Goal: Information Seeking & Learning: Learn about a topic

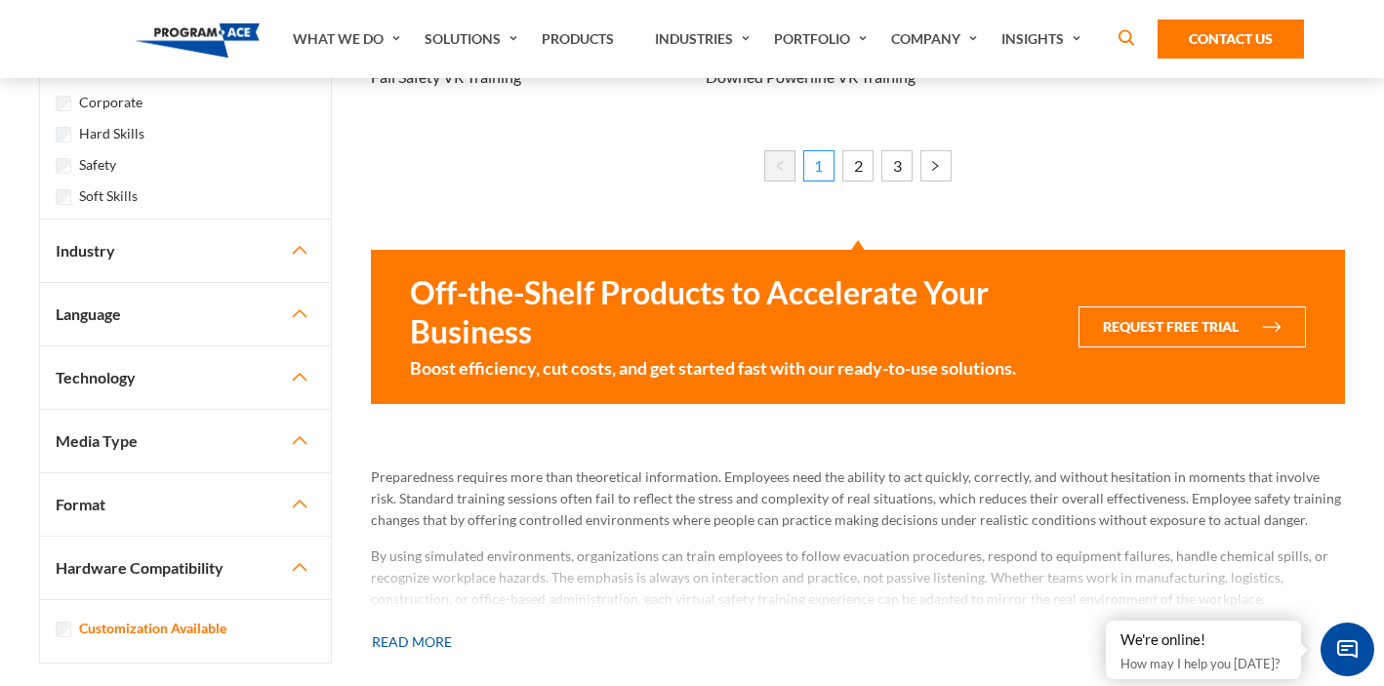
scroll to position [2195, 0]
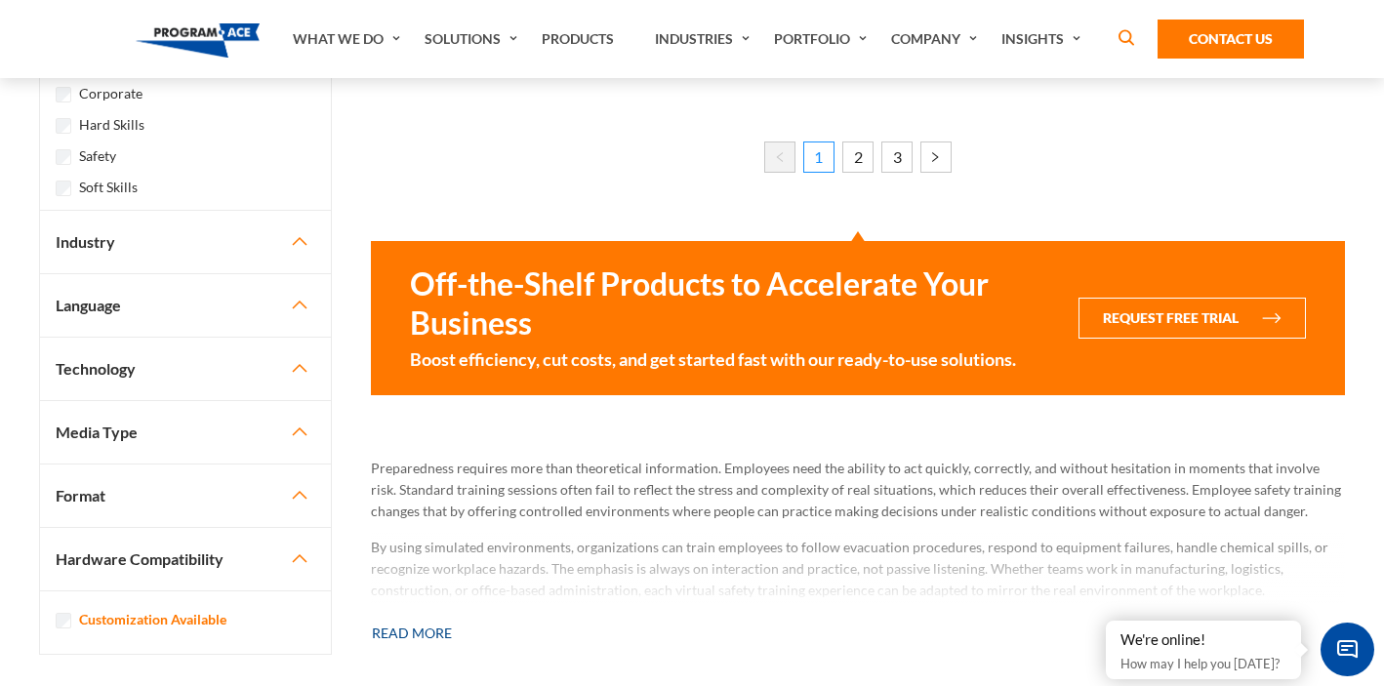
click at [442, 639] on button "Read more" at bounding box center [412, 633] width 82 height 43
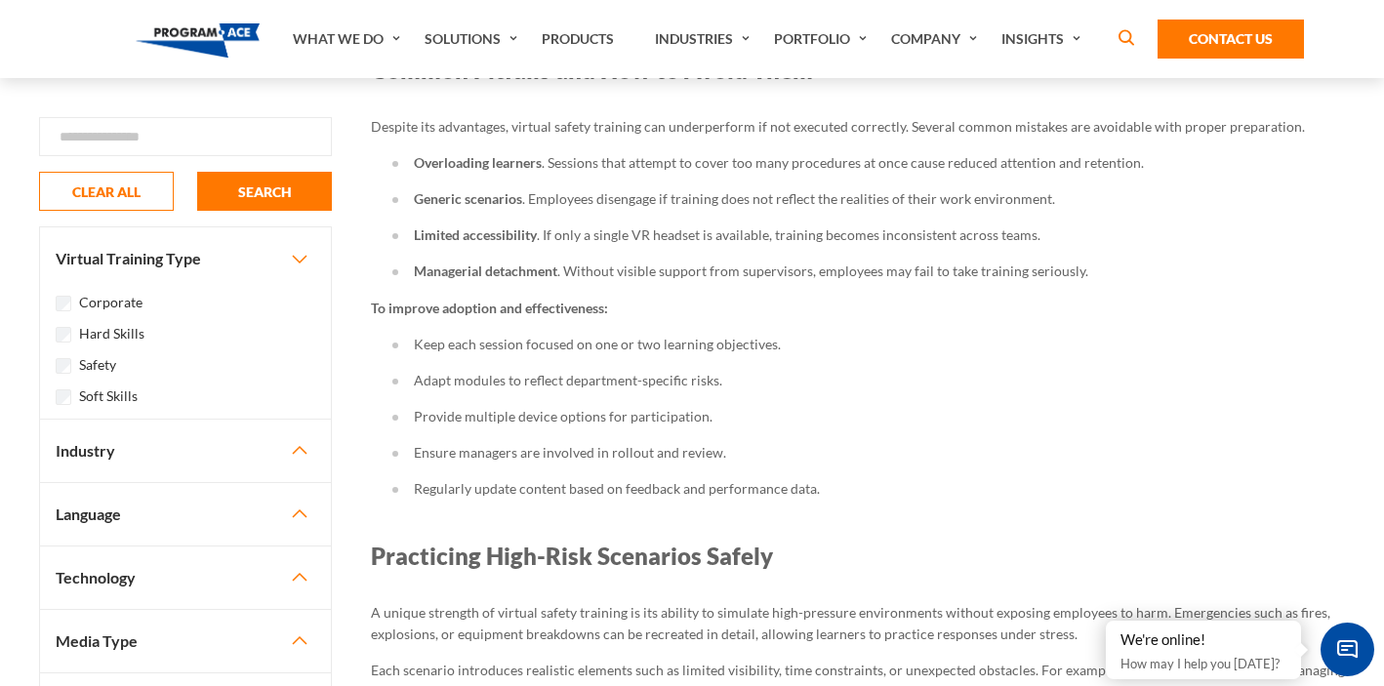
scroll to position [4276, 0]
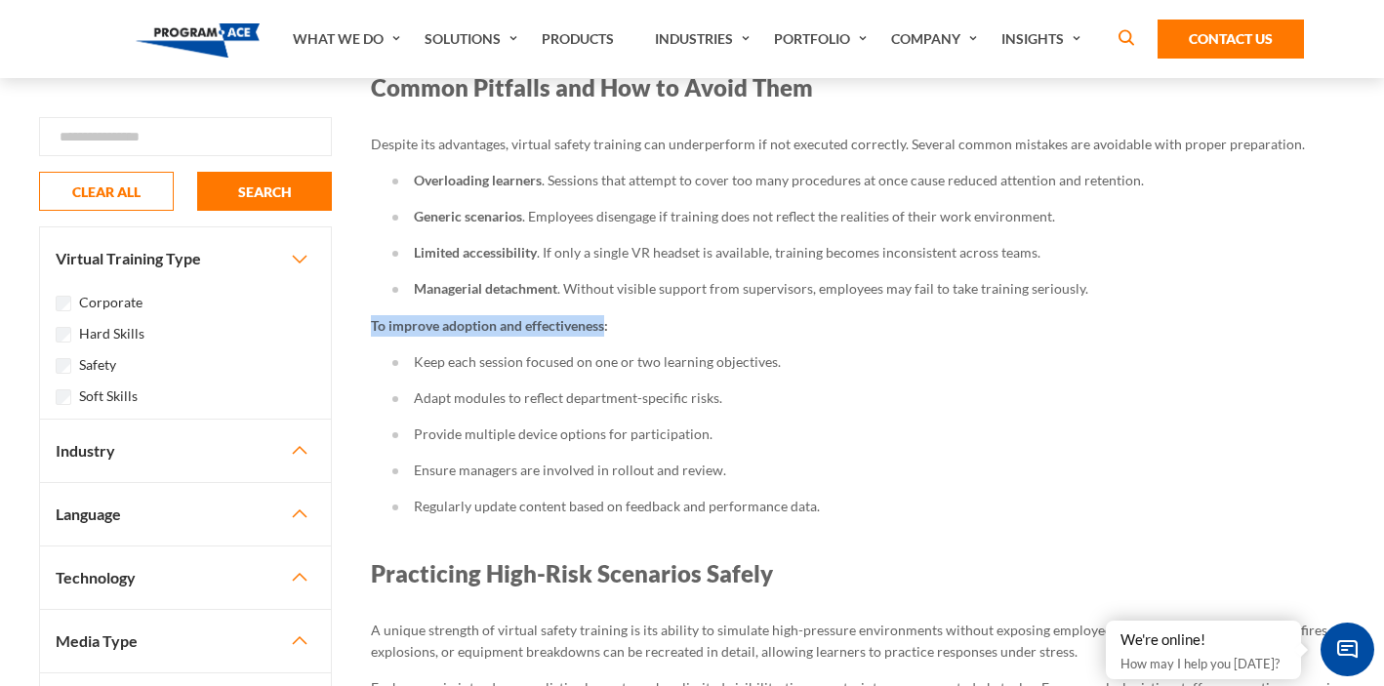
drag, startPoint x: 605, startPoint y: 306, endPoint x: 367, endPoint y: 306, distance: 238.1
copy b "To improve adoption and effectiveness"
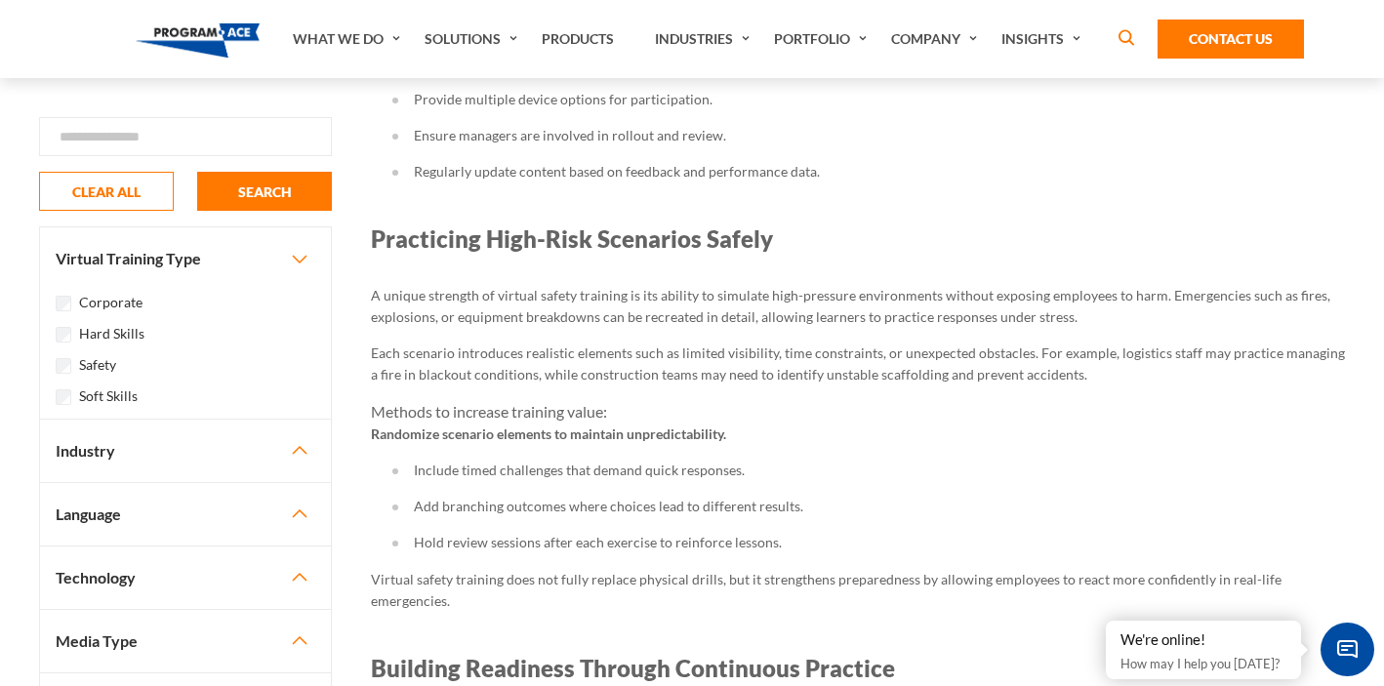
scroll to position [4615, 0]
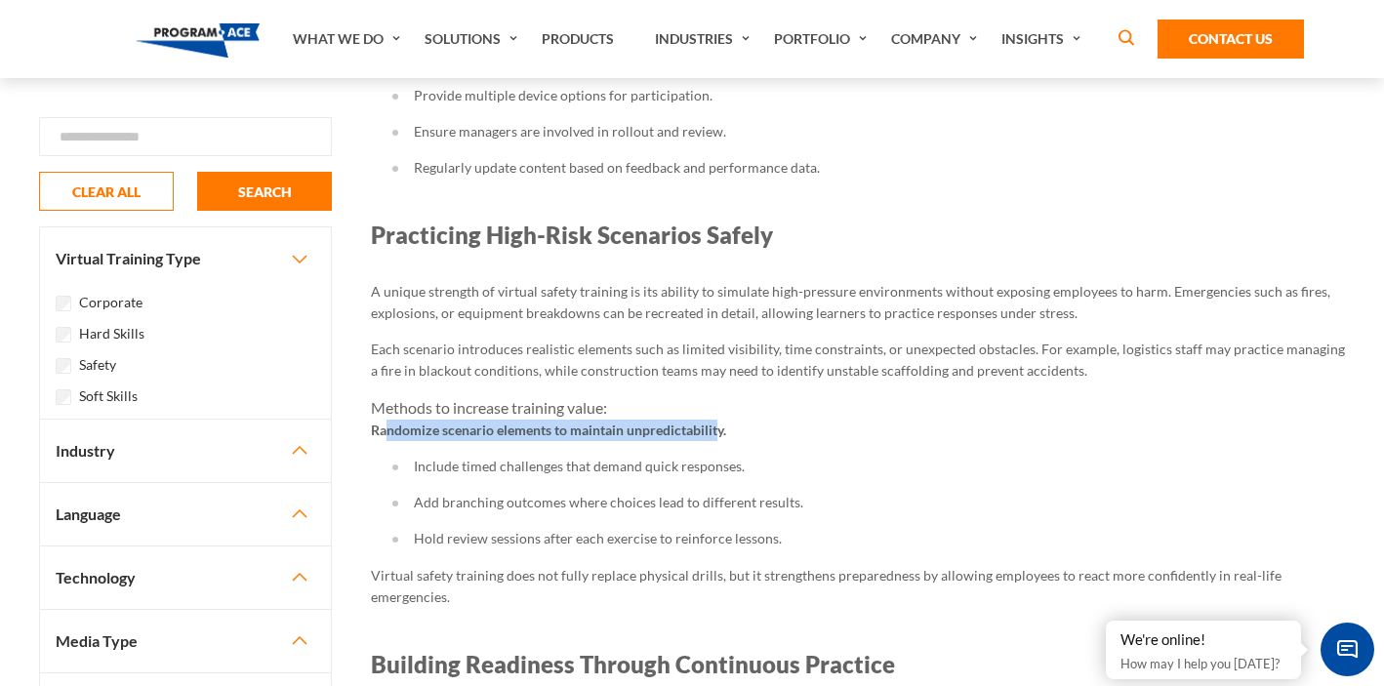
drag, startPoint x: 721, startPoint y: 404, endPoint x: 384, endPoint y: 418, distance: 337.9
click at [384, 420] on p "Randomize scenario elements to maintain unpredictability." at bounding box center [858, 430] width 974 height 21
copy b "ndomize scenario elements to maintain unpredictabilit"
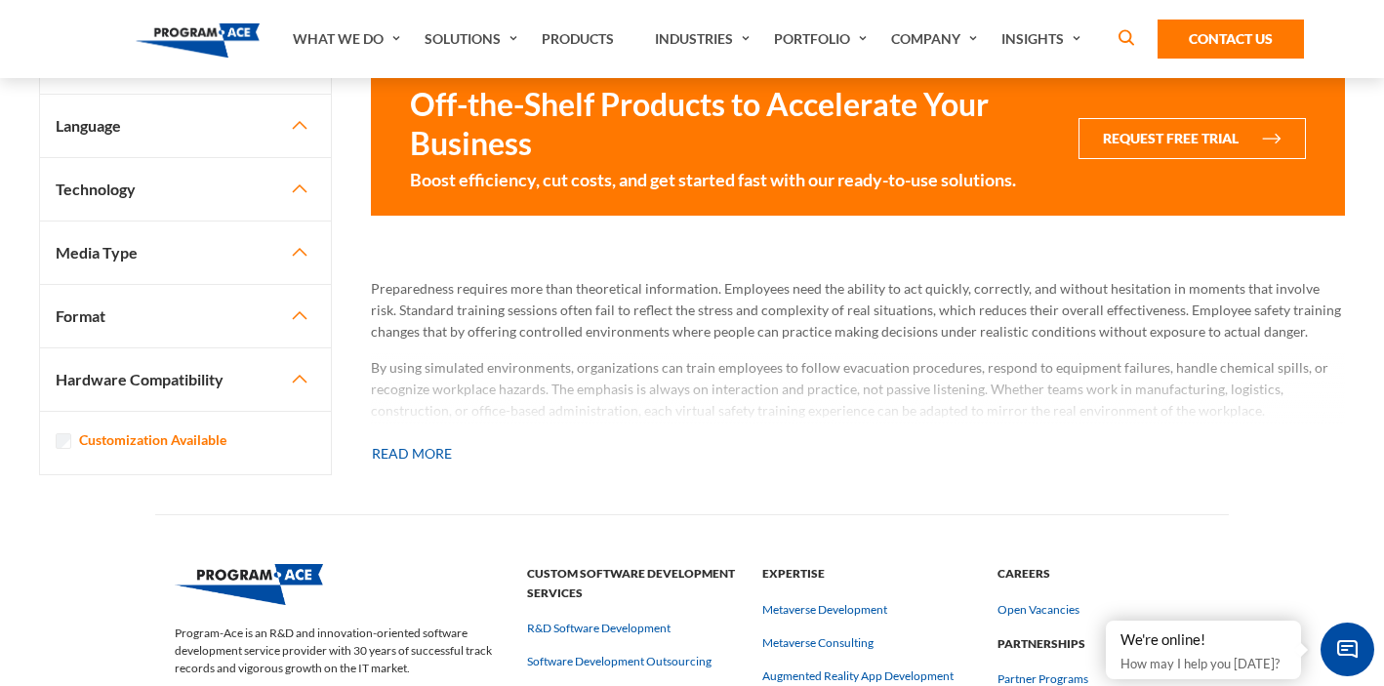
scroll to position [2434, 0]
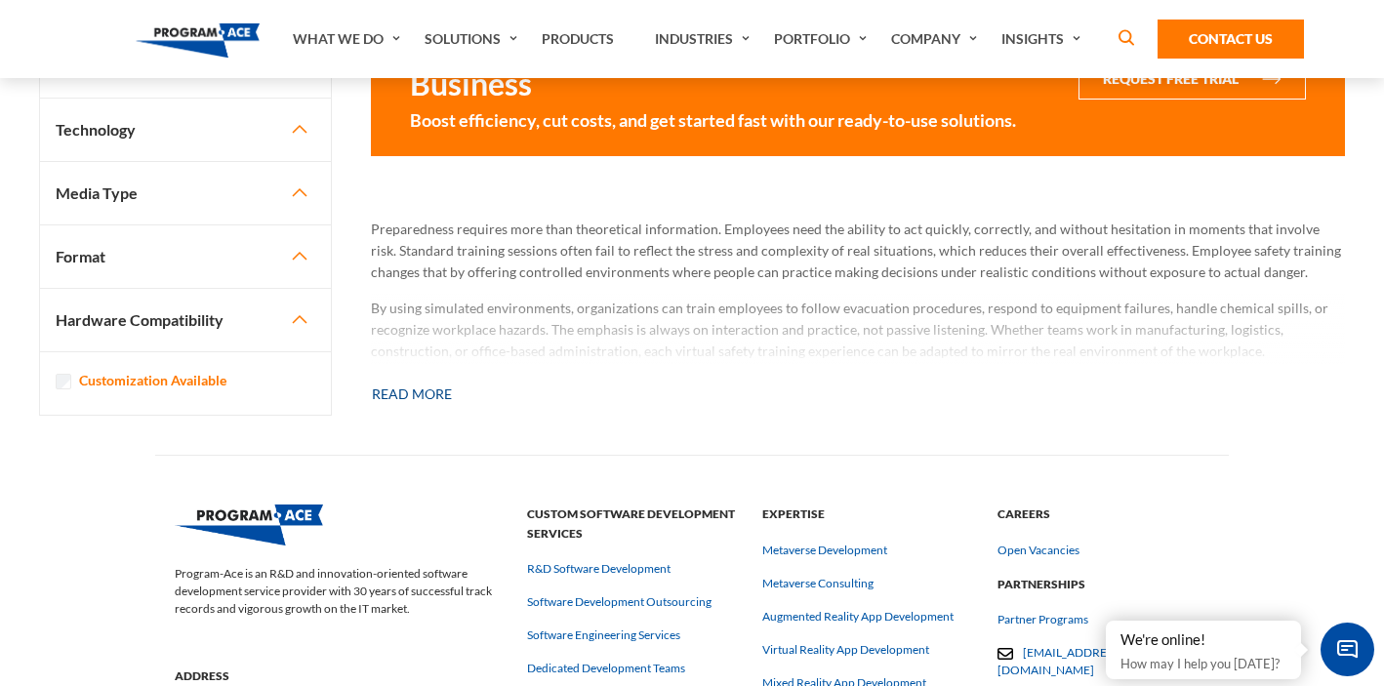
click at [436, 394] on button "Read more" at bounding box center [412, 394] width 82 height 43
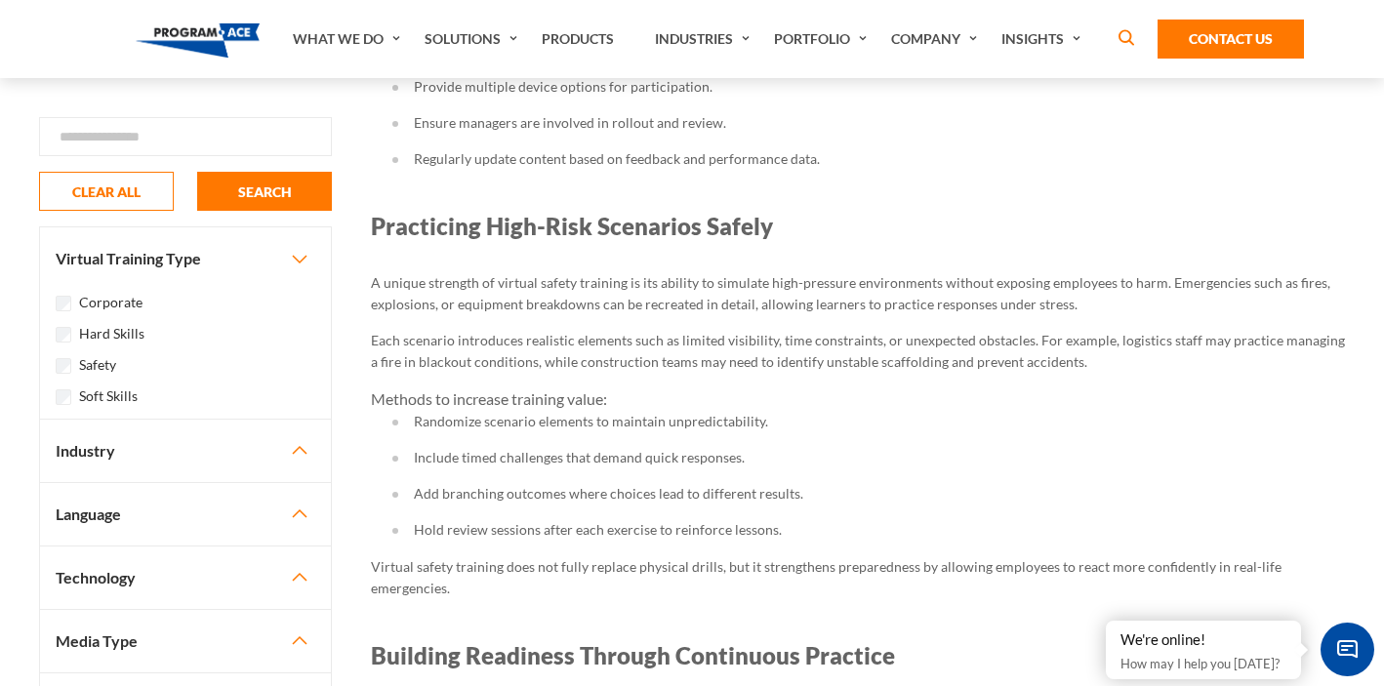
scroll to position [4632, 0]
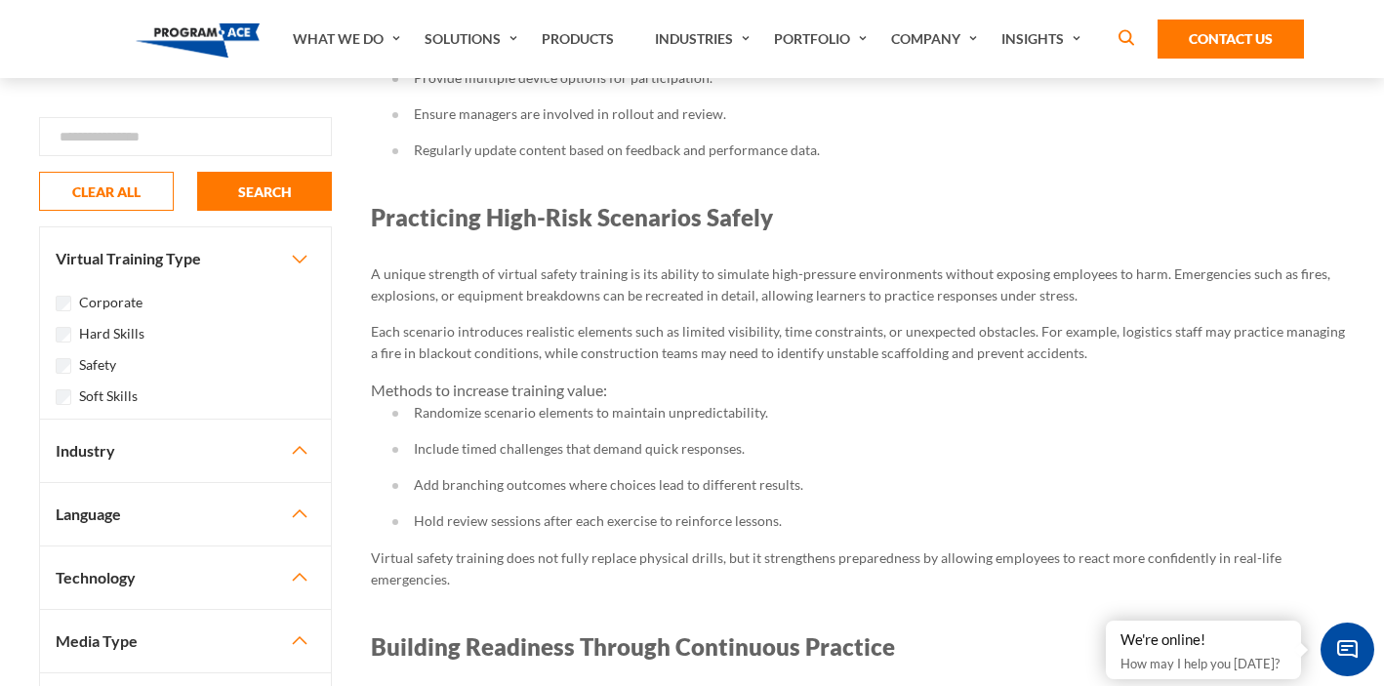
drag, startPoint x: 614, startPoint y: 370, endPoint x: 357, endPoint y: 370, distance: 256.6
copy div "Methods to increase training value:"
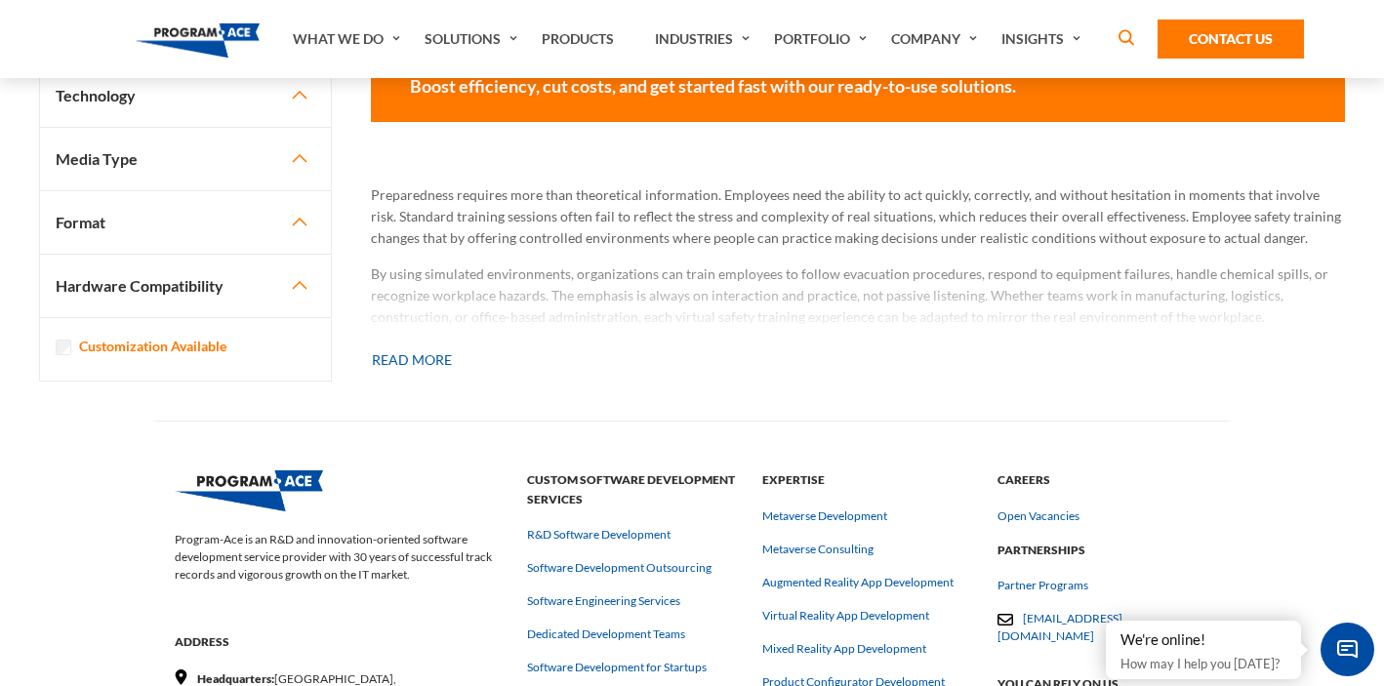
scroll to position [2486, 0]
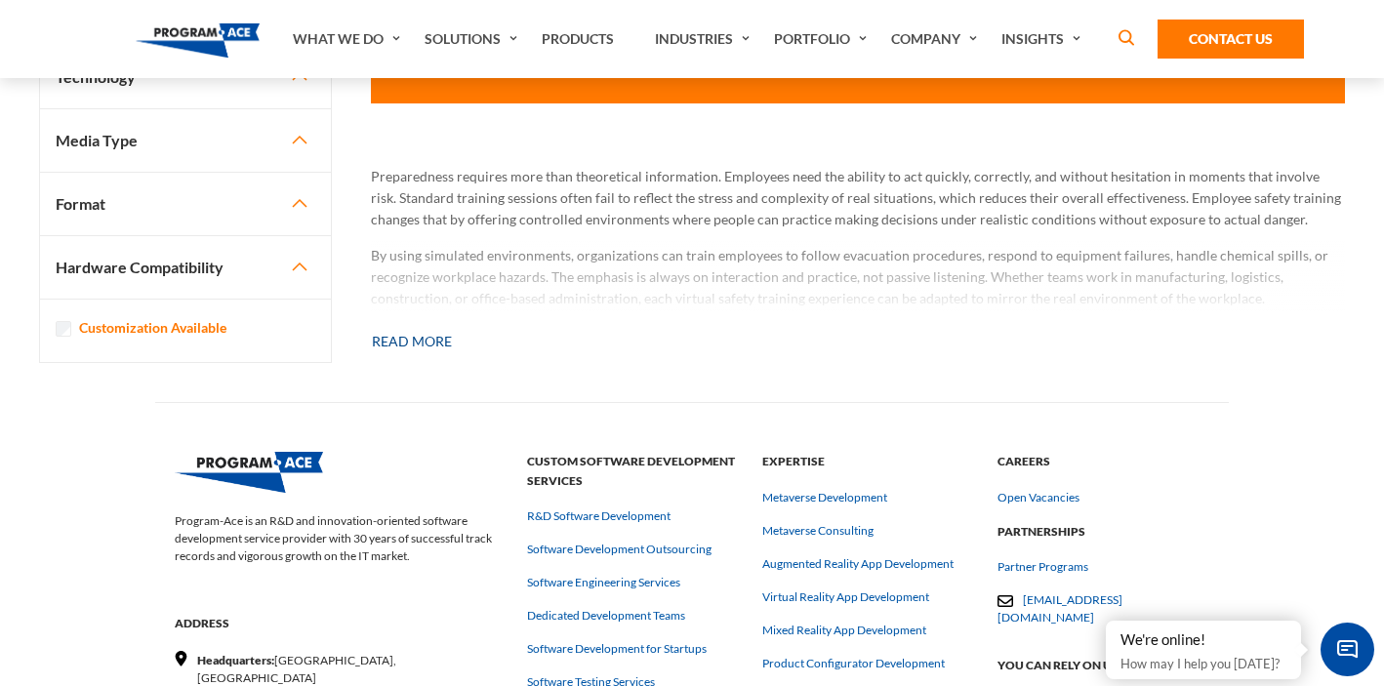
click at [437, 349] on button "Read more" at bounding box center [412, 341] width 82 height 43
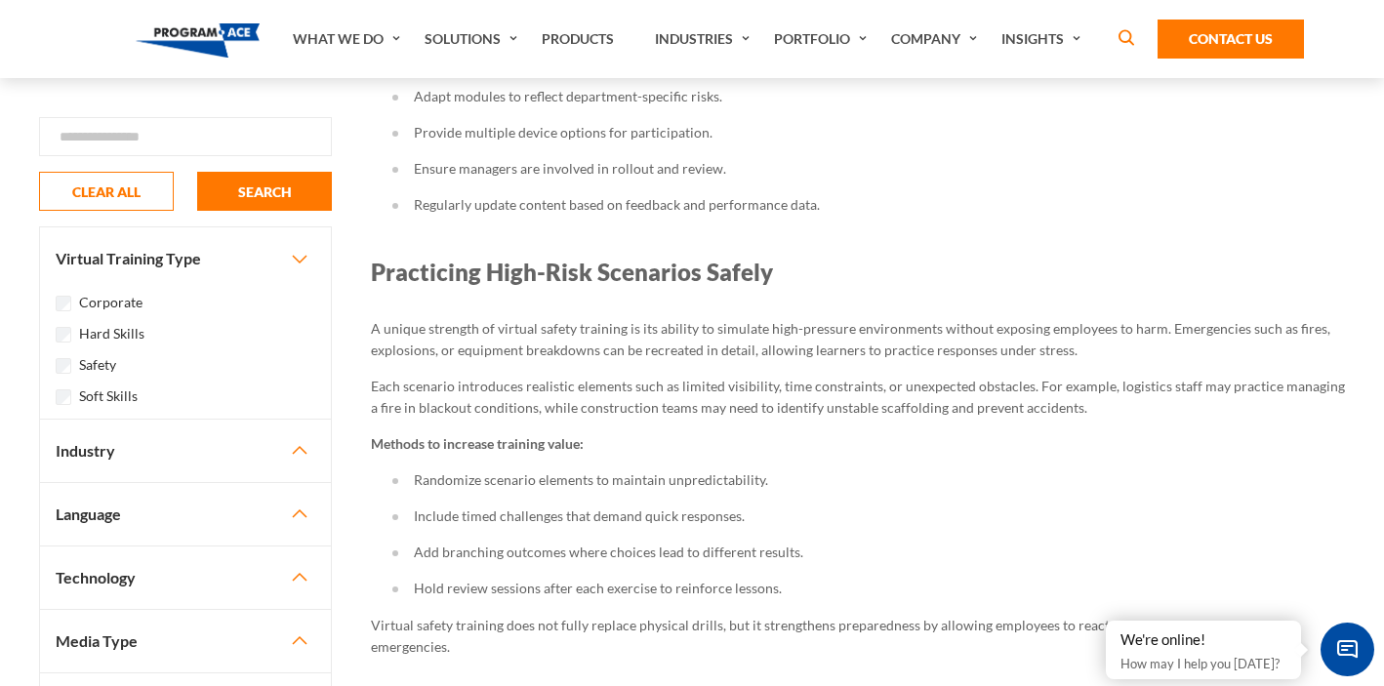
scroll to position [4586, 0]
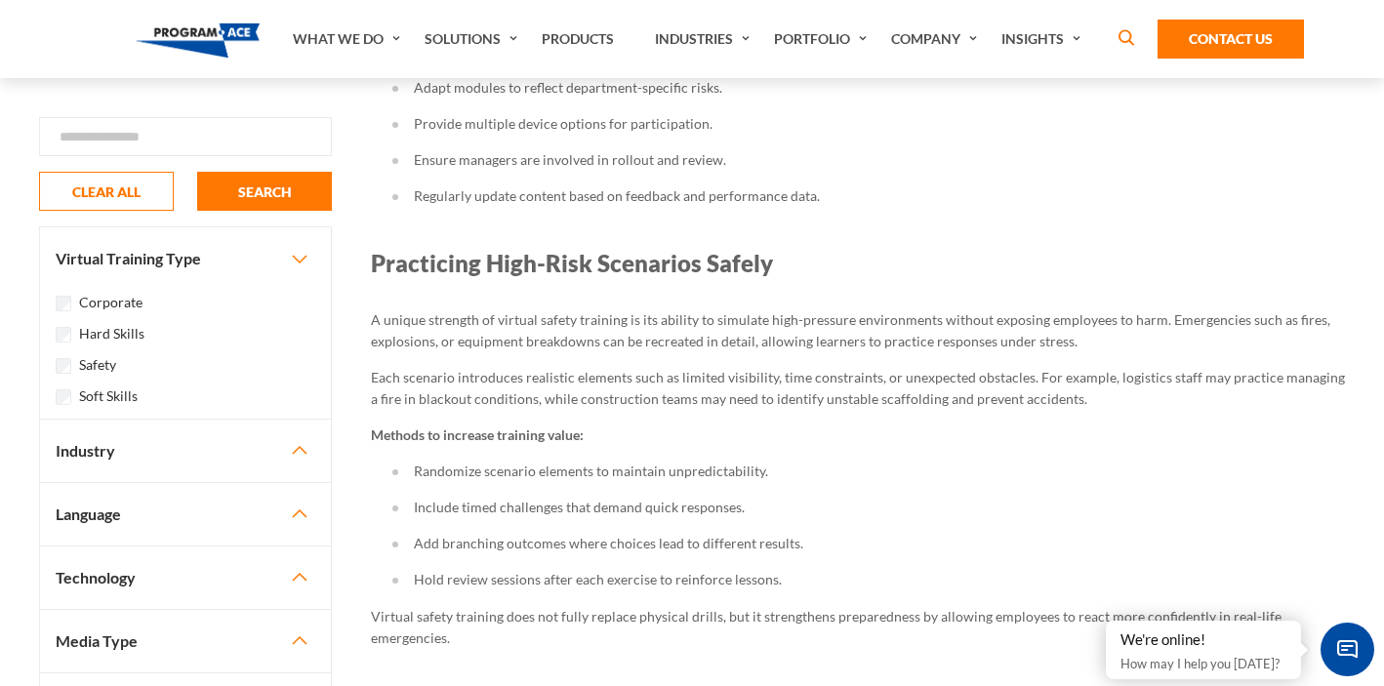
click at [772, 424] on p "Methods to increase training value:" at bounding box center [858, 434] width 974 height 21
click at [939, 461] on li "Randomize scenario elements to maintain unpredictability." at bounding box center [868, 471] width 952 height 21
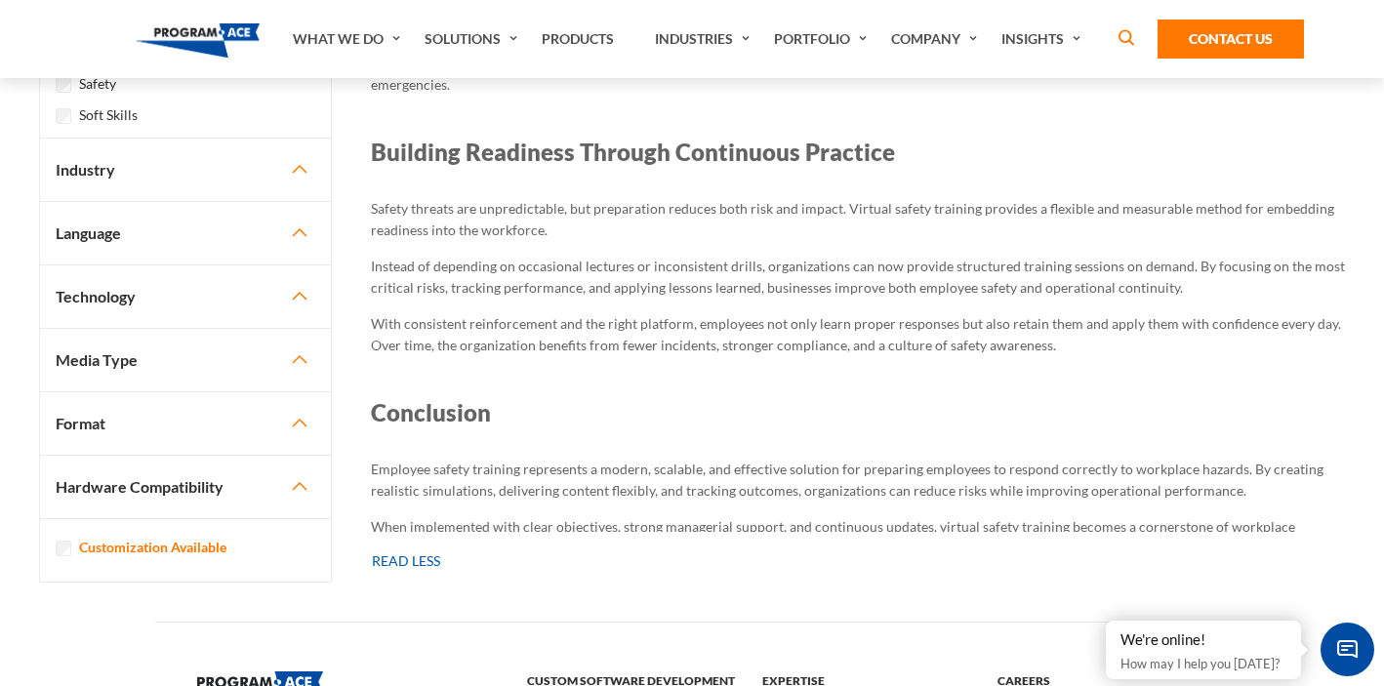
scroll to position [5151, 0]
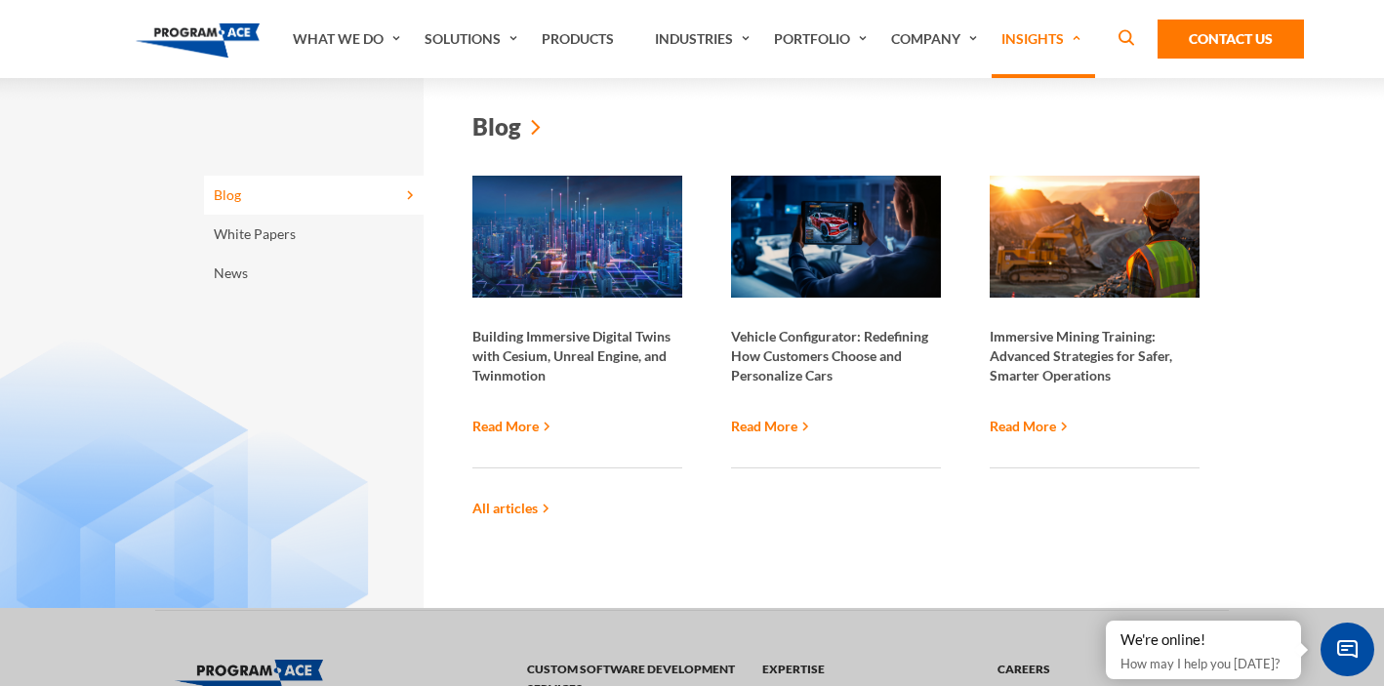
click at [813, 271] on img at bounding box center [836, 237] width 210 height 122
